Goal: Check status: Check status

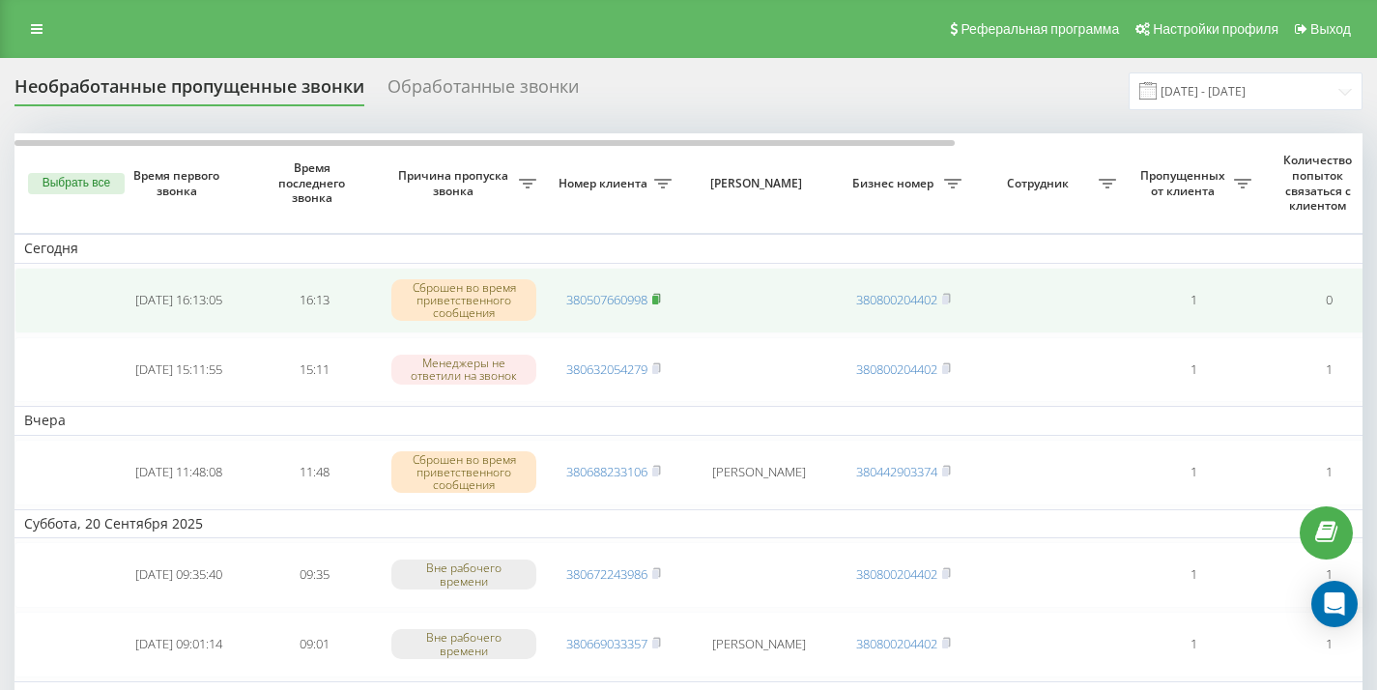
click at [661, 302] on icon at bounding box center [656, 299] width 9 height 12
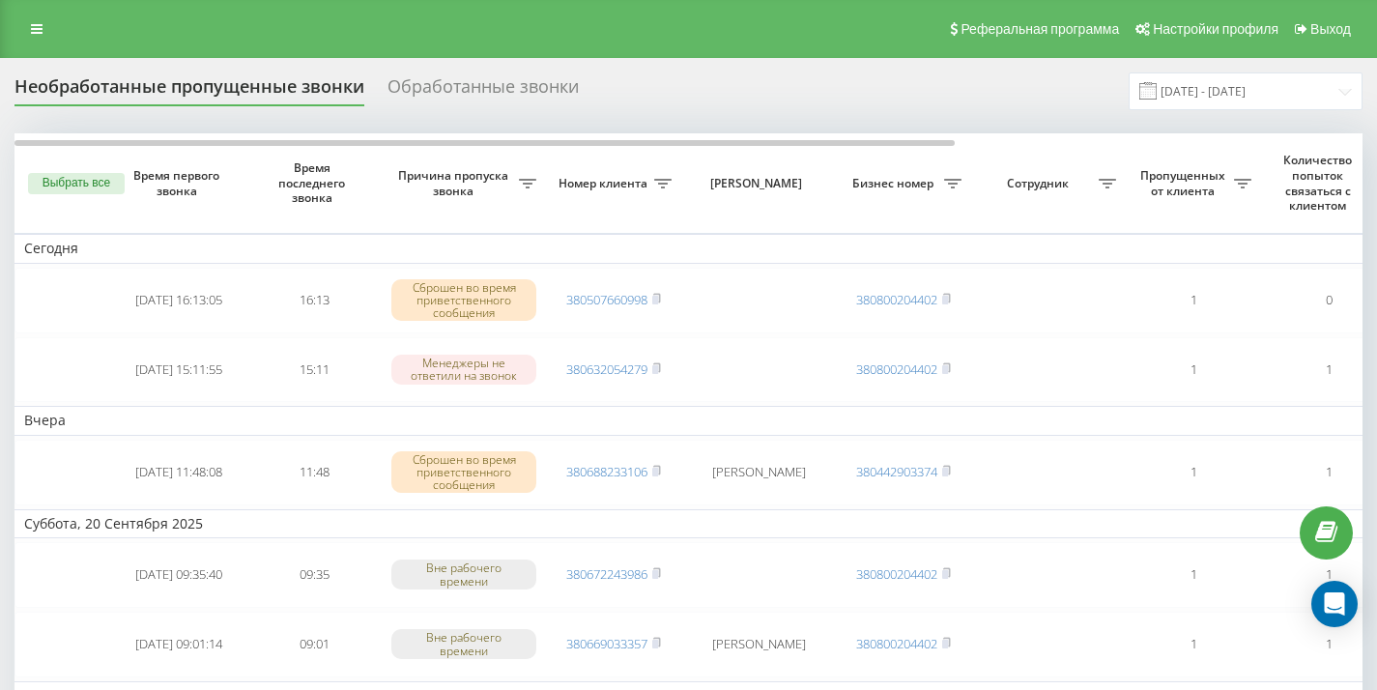
click at [745, 77] on div "Необработанные пропущенные звонки Обработанные звонки 22.08.2025 - 22.09.2025" at bounding box center [688, 91] width 1348 height 38
